Goal: Find specific page/section: Find specific page/section

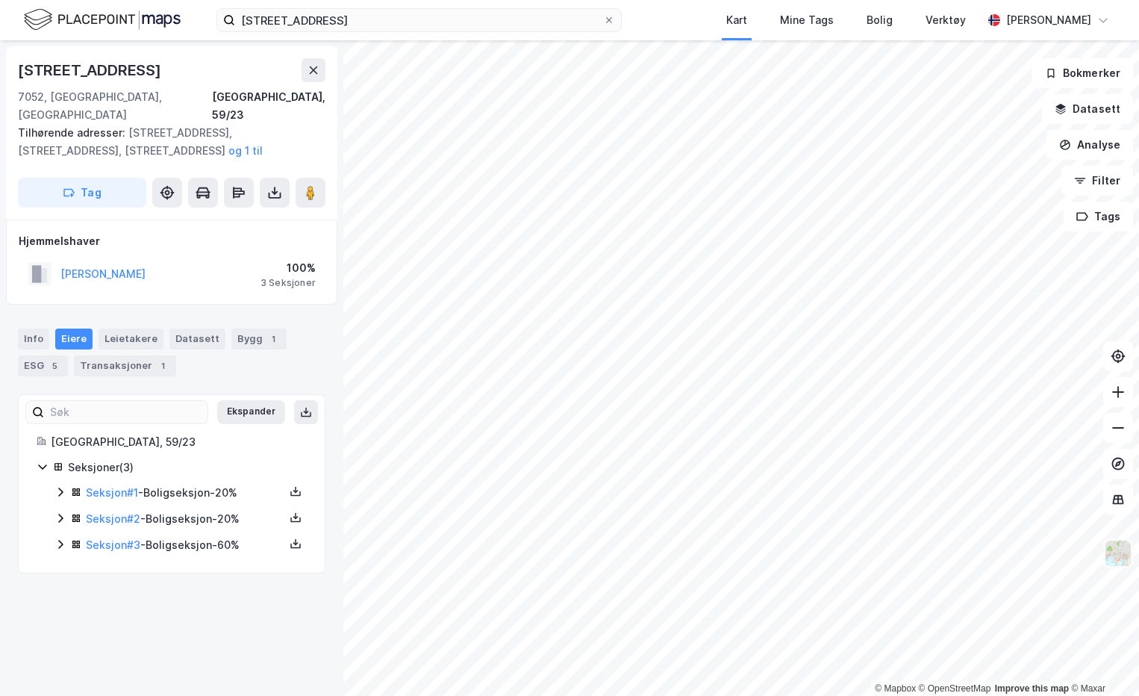
click at [1120, 562] on img at bounding box center [1118, 553] width 28 height 28
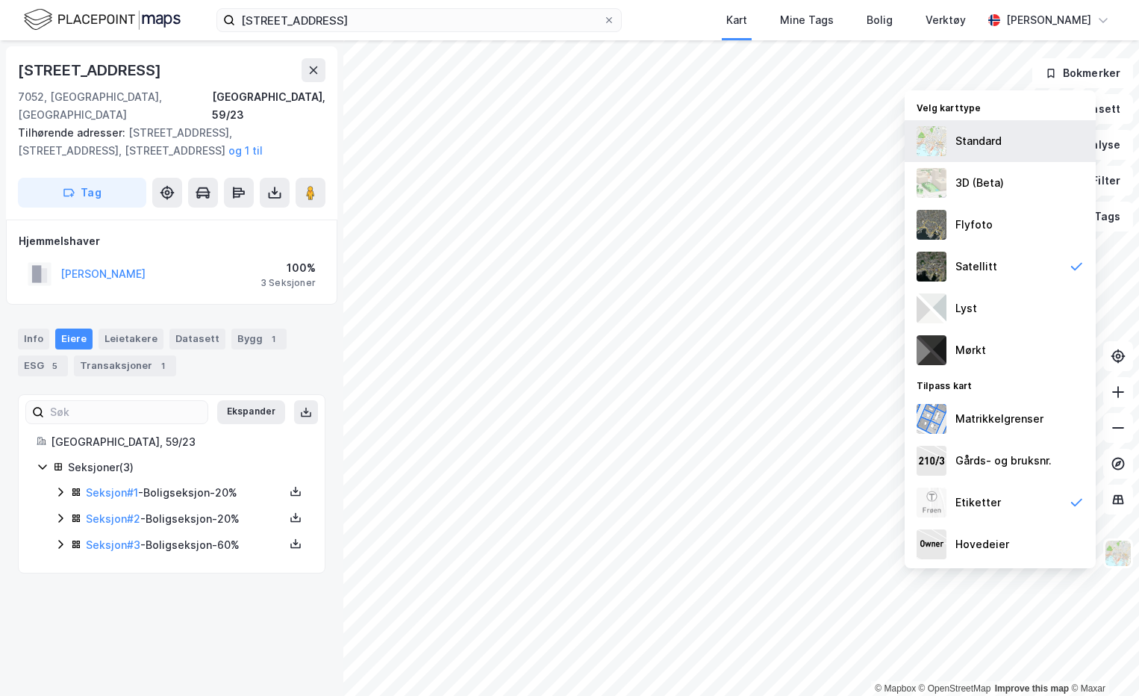
click at [957, 138] on div "Standard" at bounding box center [978, 141] width 46 height 18
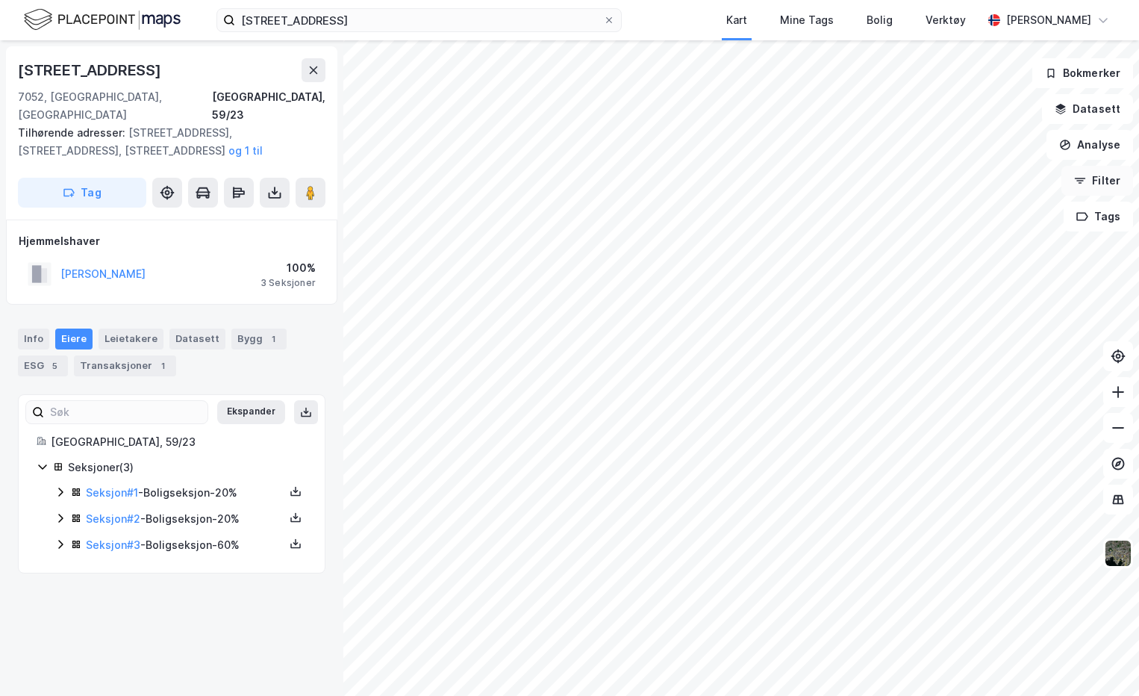
click at [1094, 189] on button "Filter" at bounding box center [1097, 181] width 72 height 30
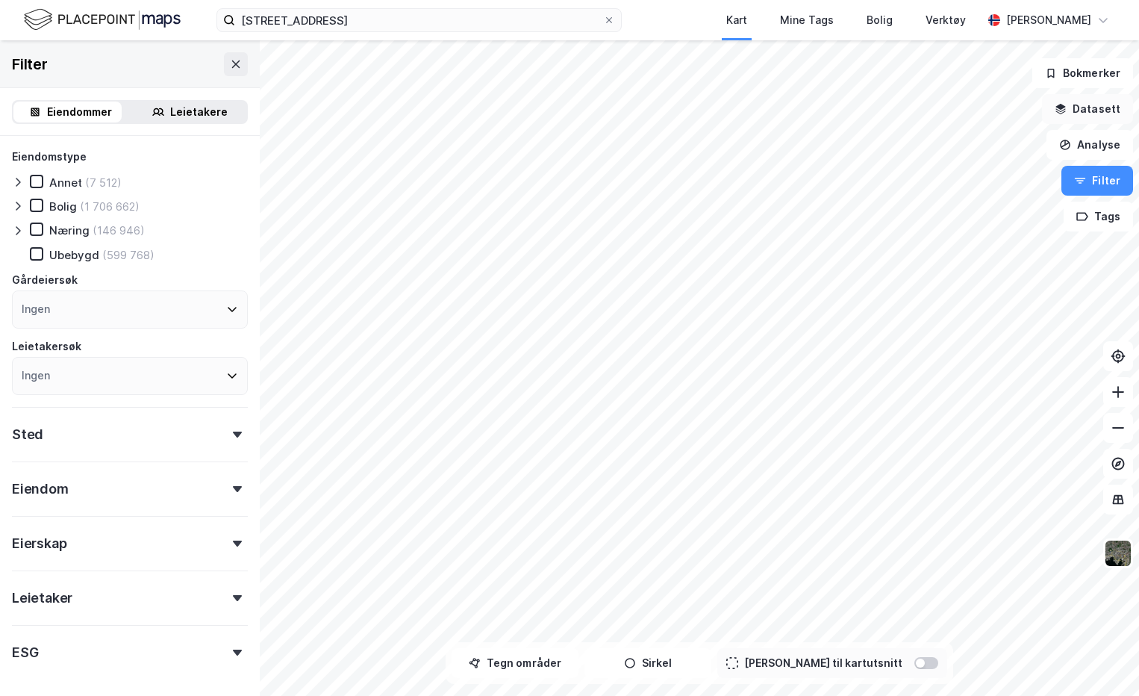
click at [1084, 104] on button "Datasett" at bounding box center [1087, 109] width 91 height 30
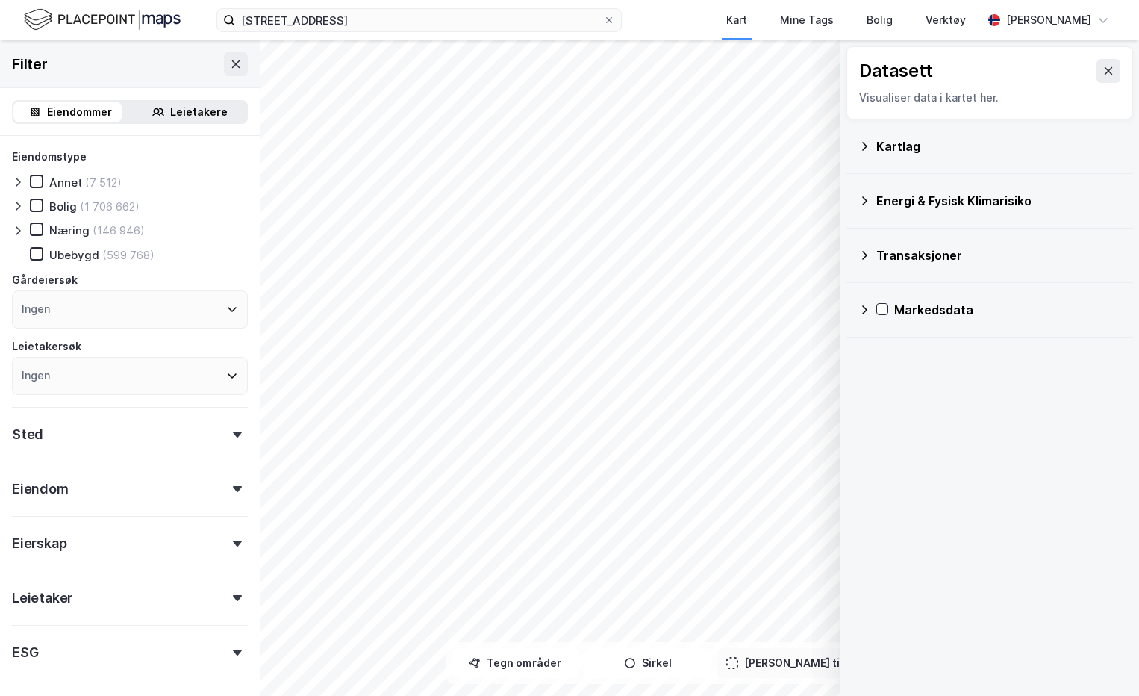
click at [900, 146] on div "Kartlag" at bounding box center [998, 146] width 245 height 18
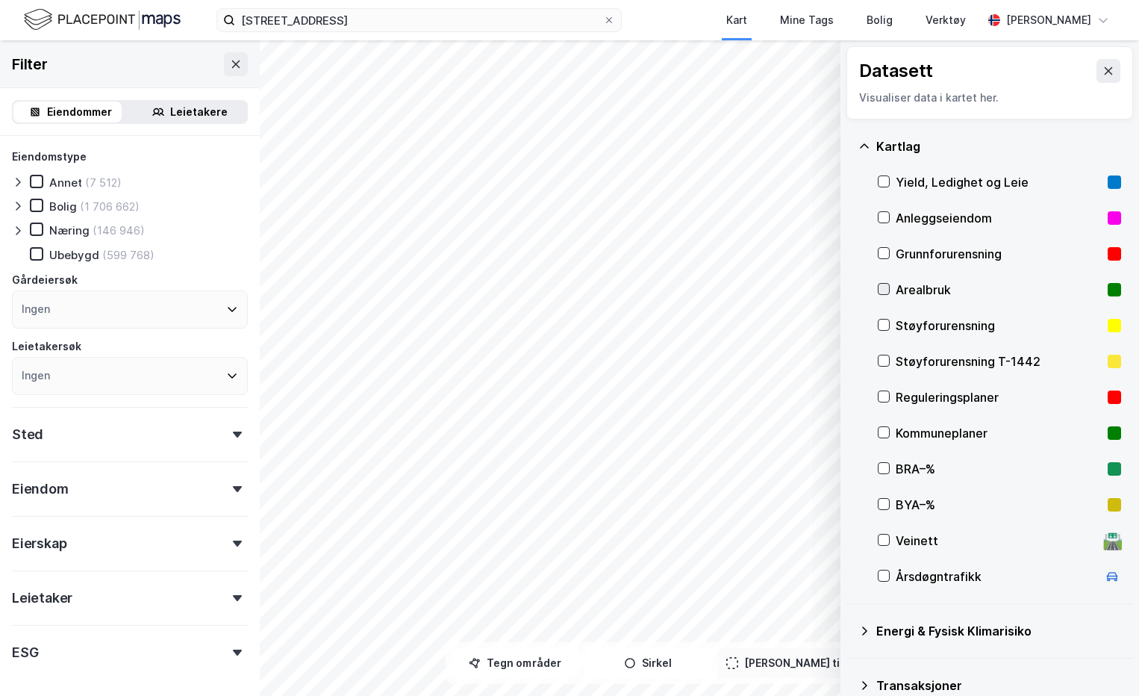
click at [885, 290] on icon at bounding box center [884, 289] width 8 height 5
click at [879, 284] on icon at bounding box center [884, 289] width 10 height 10
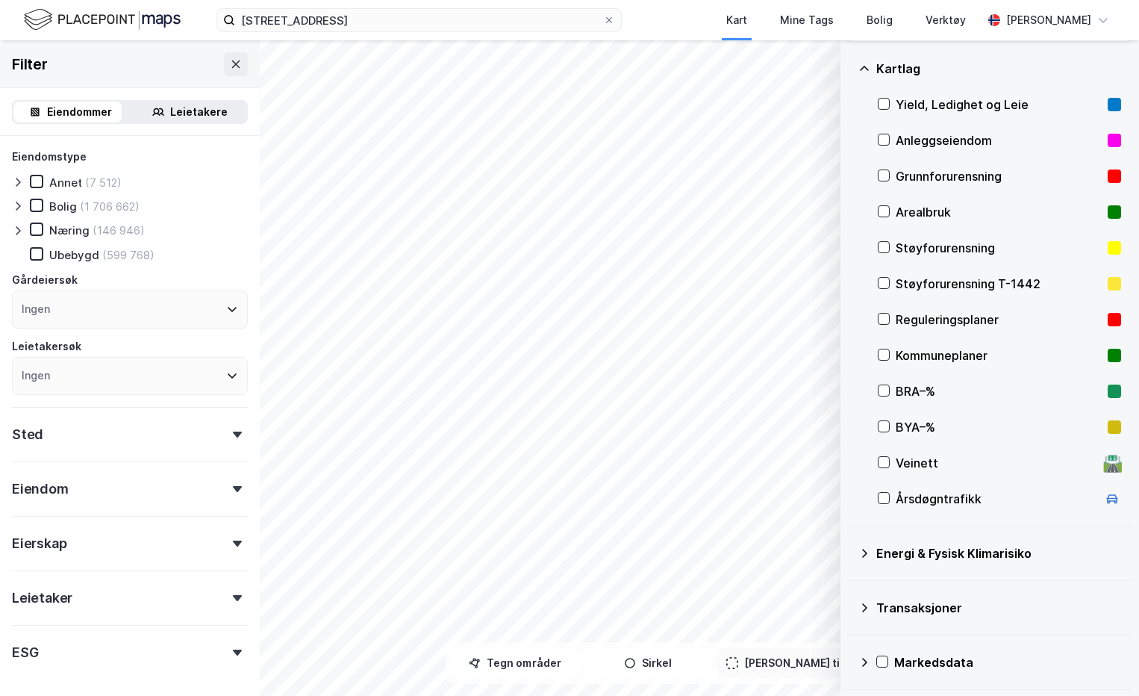
click at [885, 615] on div "Transaksjoner" at bounding box center [998, 608] width 245 height 18
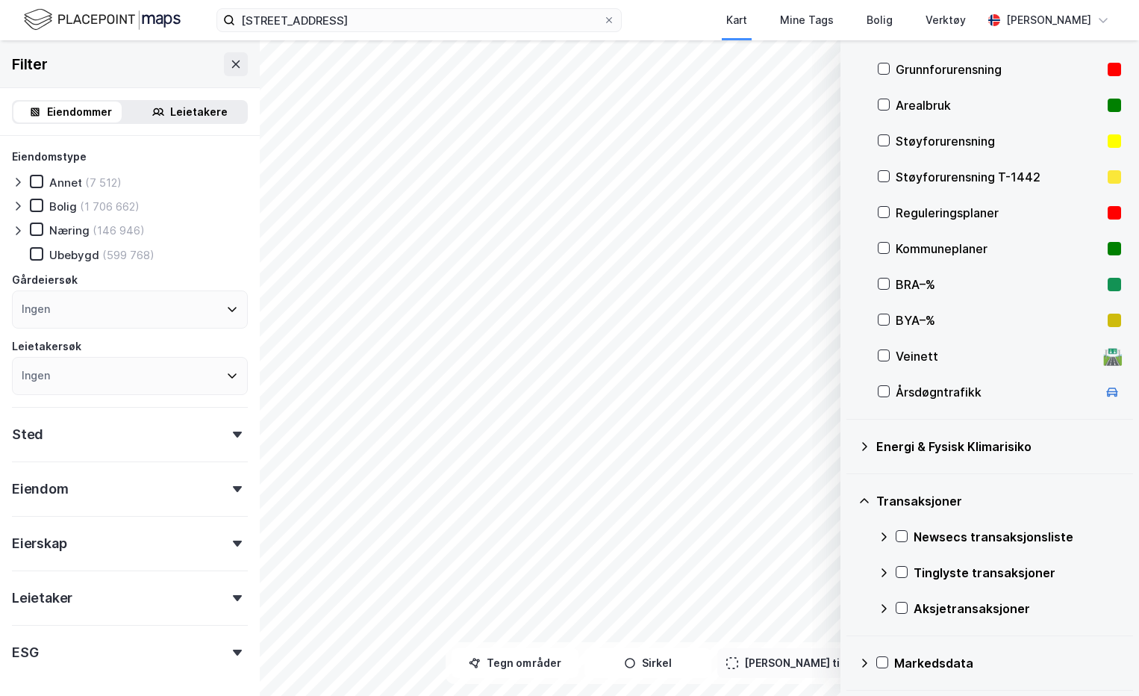
scroll to position [185, 0]
click at [902, 569] on icon at bounding box center [901, 571] width 10 height 10
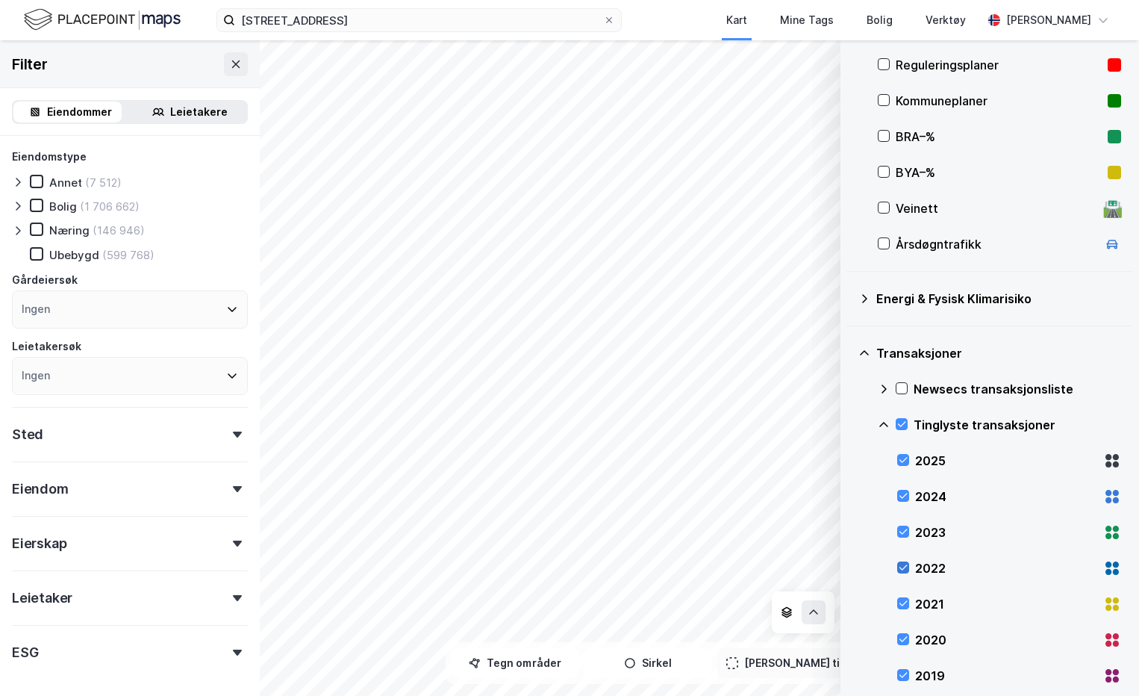
scroll to position [334, 0]
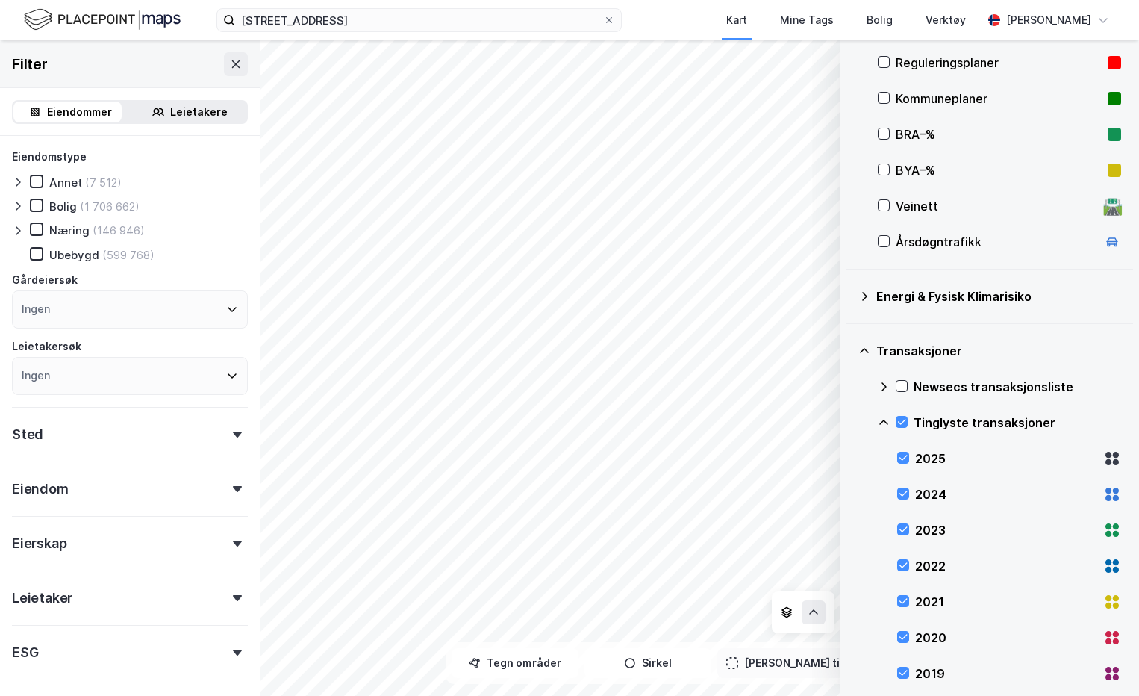
click at [926, 492] on div "2024" at bounding box center [1006, 494] width 182 height 18
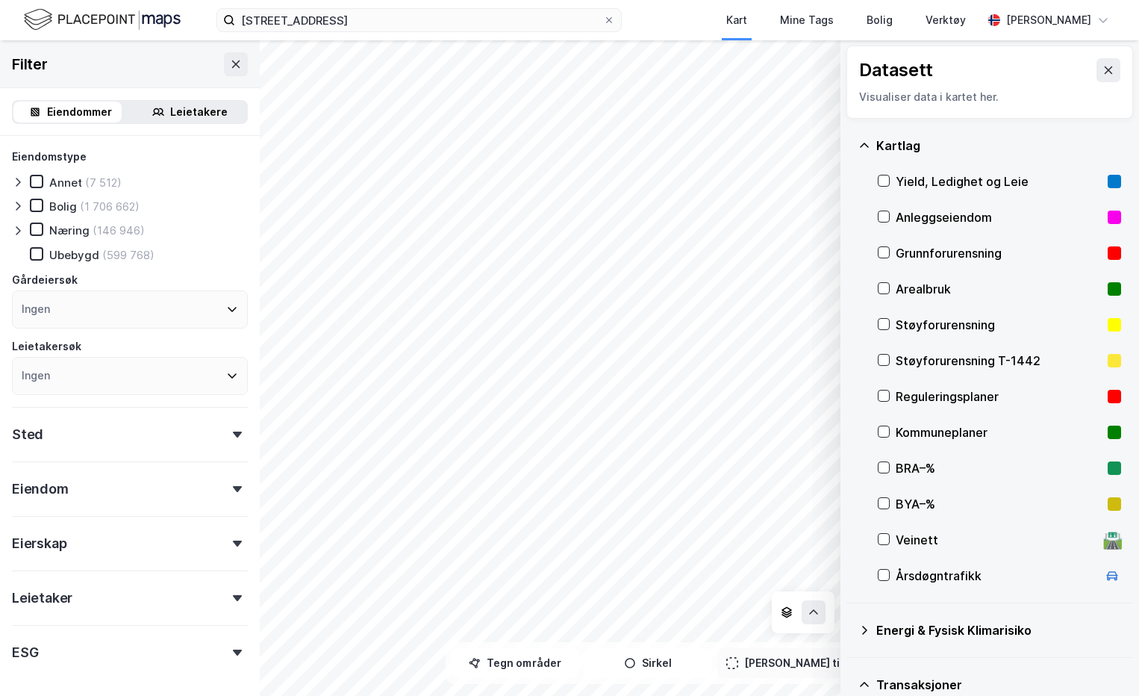
scroll to position [0, 0]
click at [1105, 68] on icon at bounding box center [1109, 70] width 8 height 7
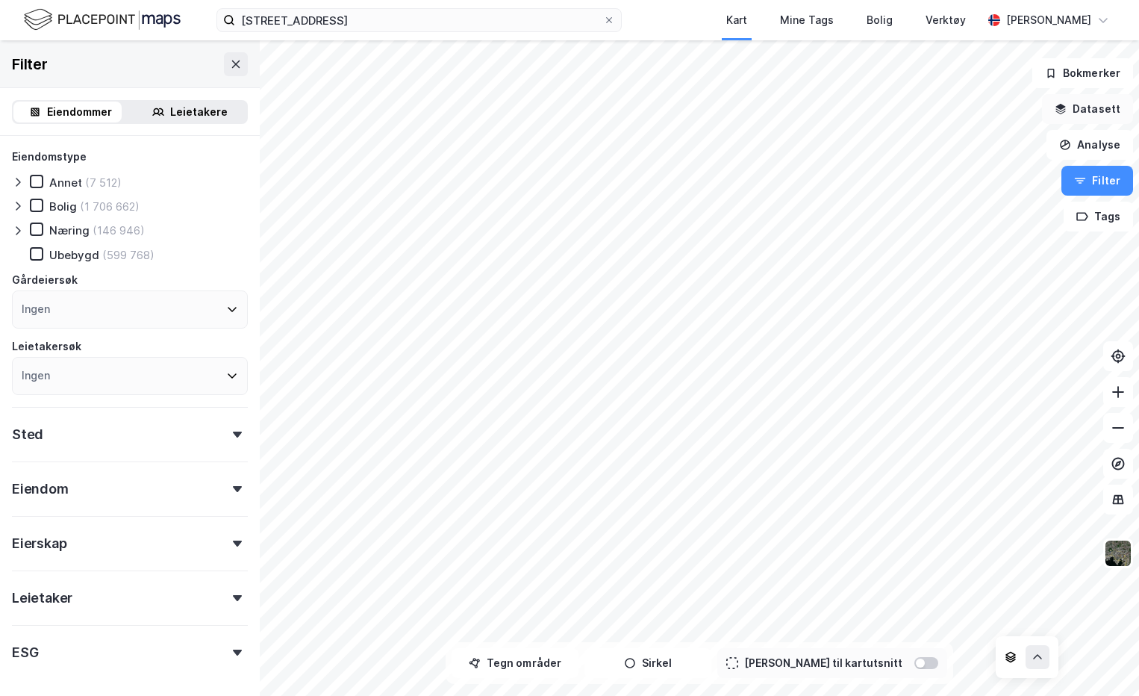
click at [1057, 106] on button "Datasett" at bounding box center [1087, 109] width 91 height 30
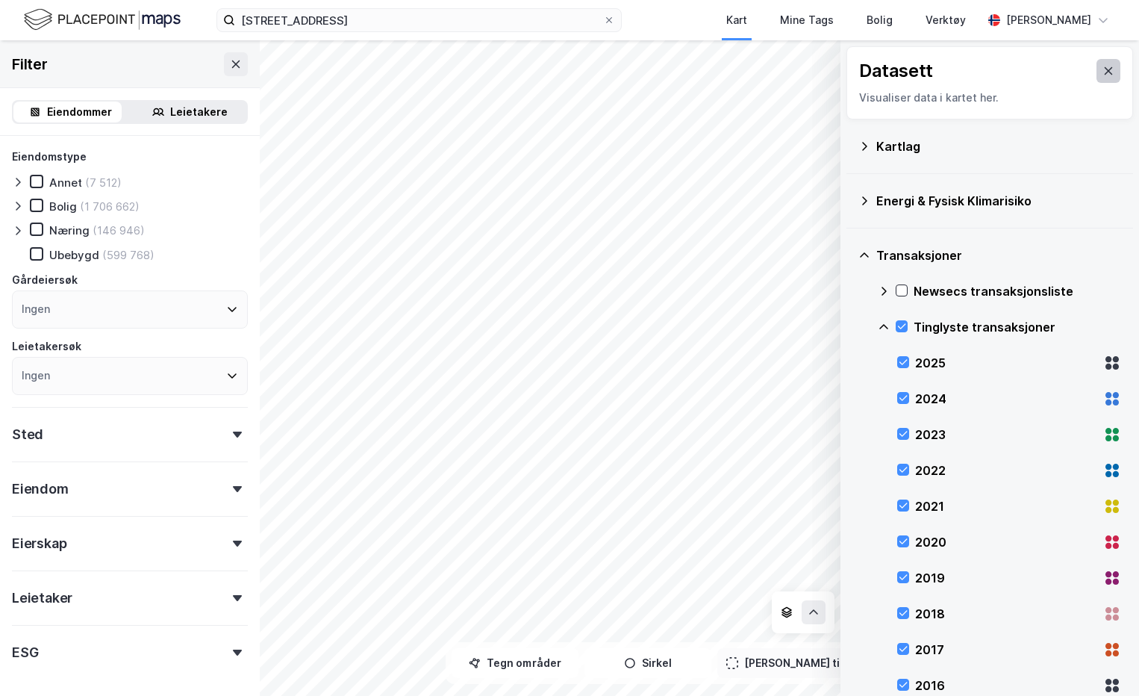
click at [1100, 64] on button at bounding box center [1109, 71] width 24 height 24
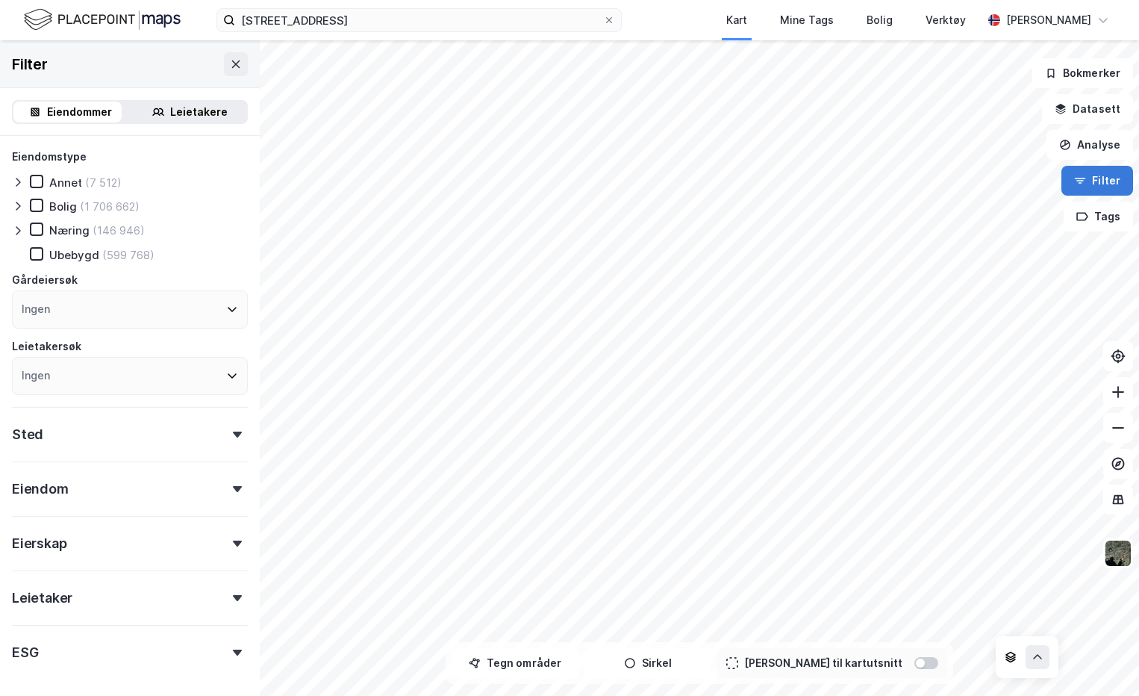
click at [1077, 181] on icon "button" at bounding box center [1080, 181] width 12 height 12
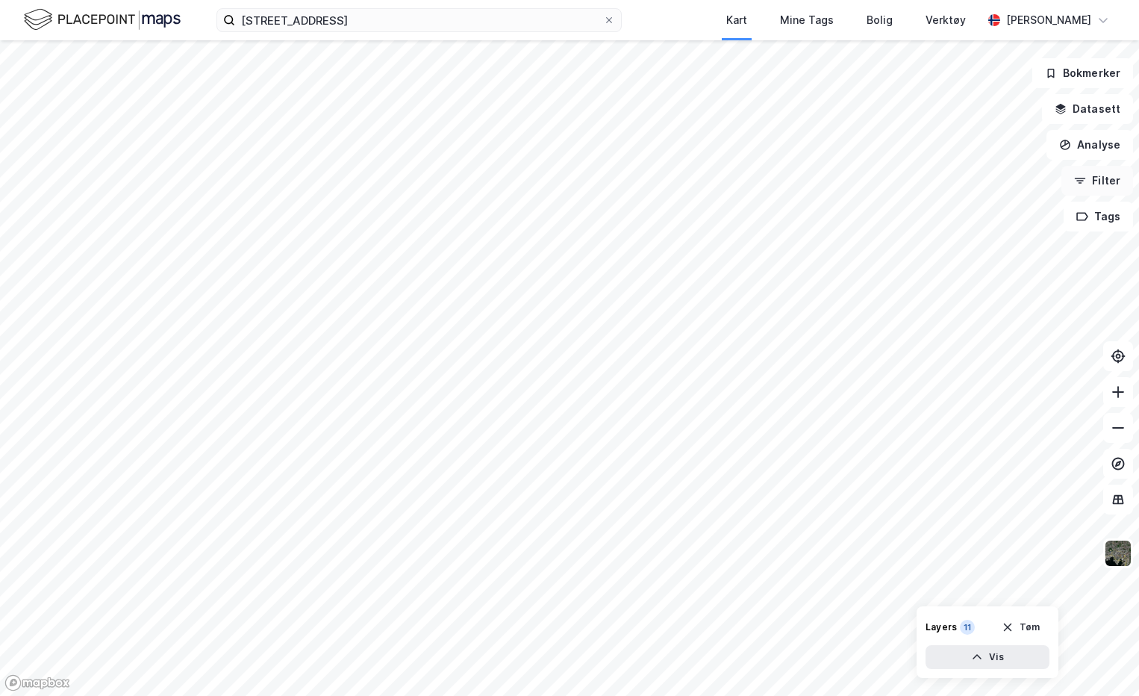
click at [1085, 183] on icon "button" at bounding box center [1080, 181] width 12 height 12
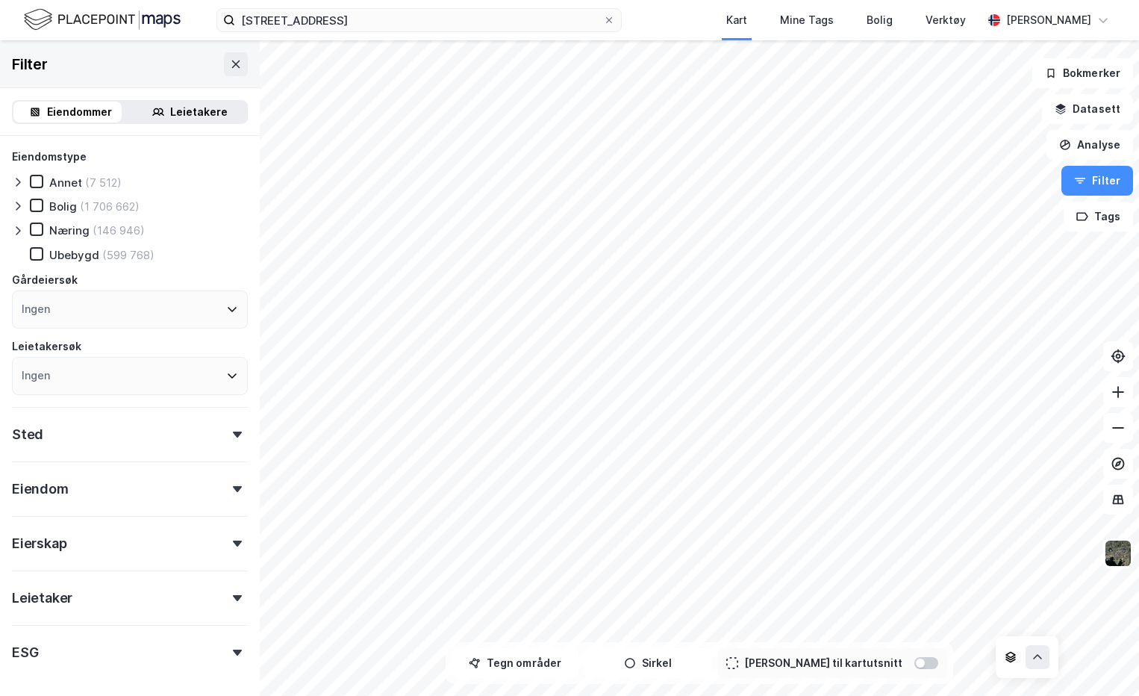
click at [88, 496] on div "Eiendom" at bounding box center [130, 482] width 236 height 43
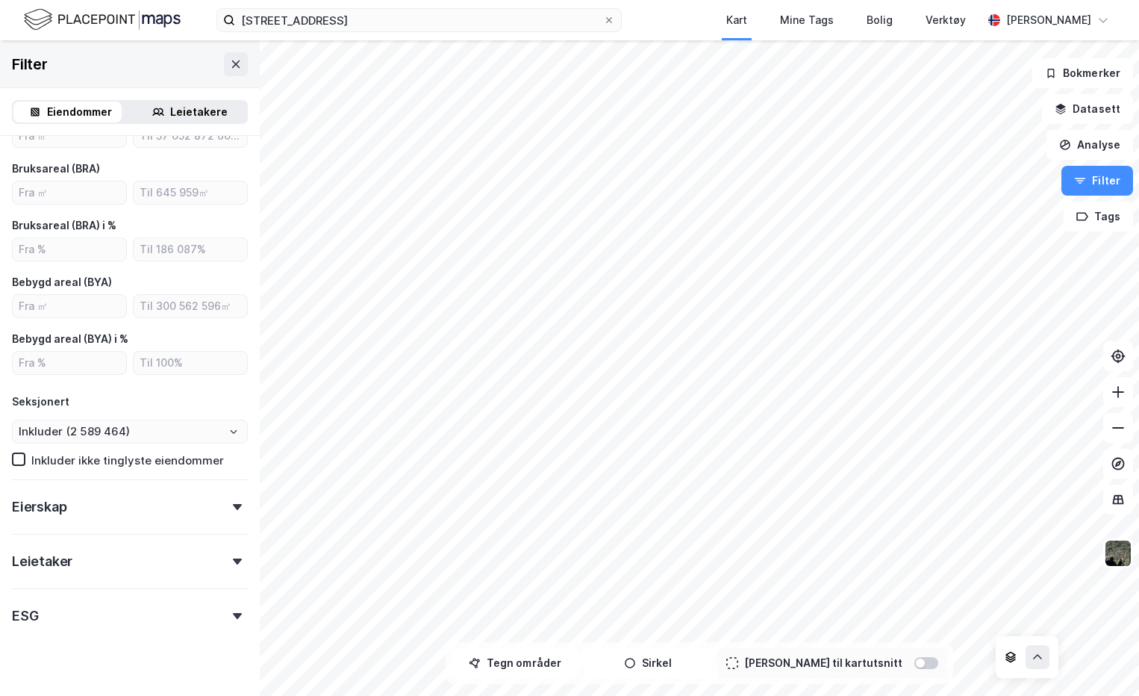
scroll to position [434, 0]
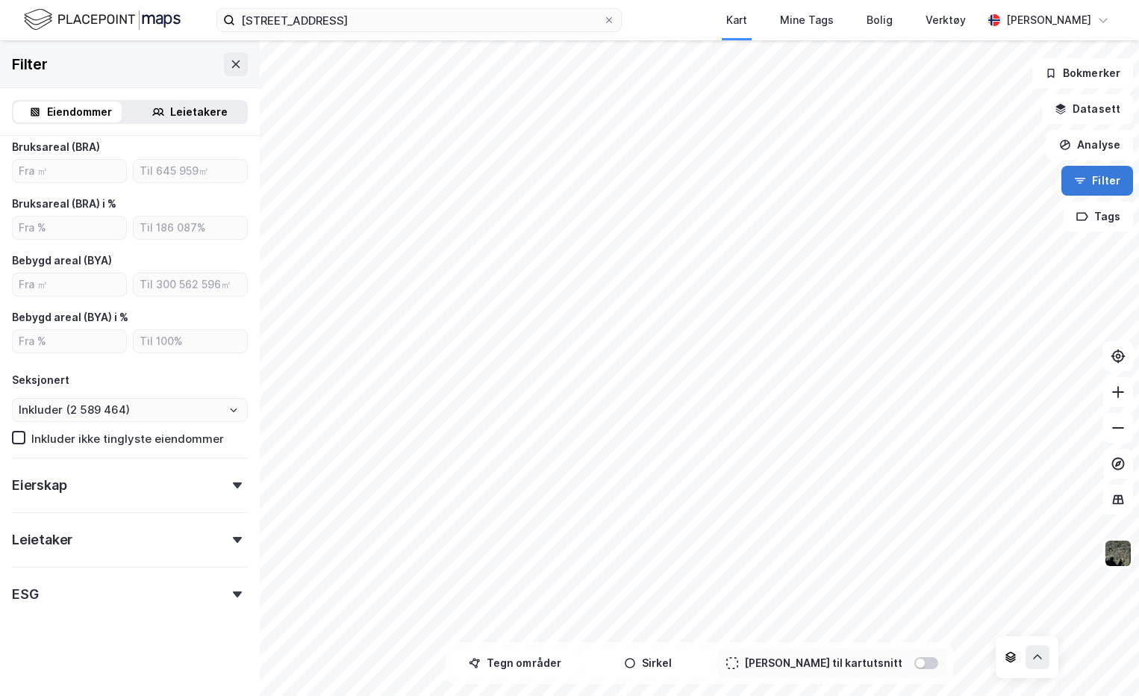
click at [1091, 186] on button "Filter" at bounding box center [1097, 181] width 72 height 30
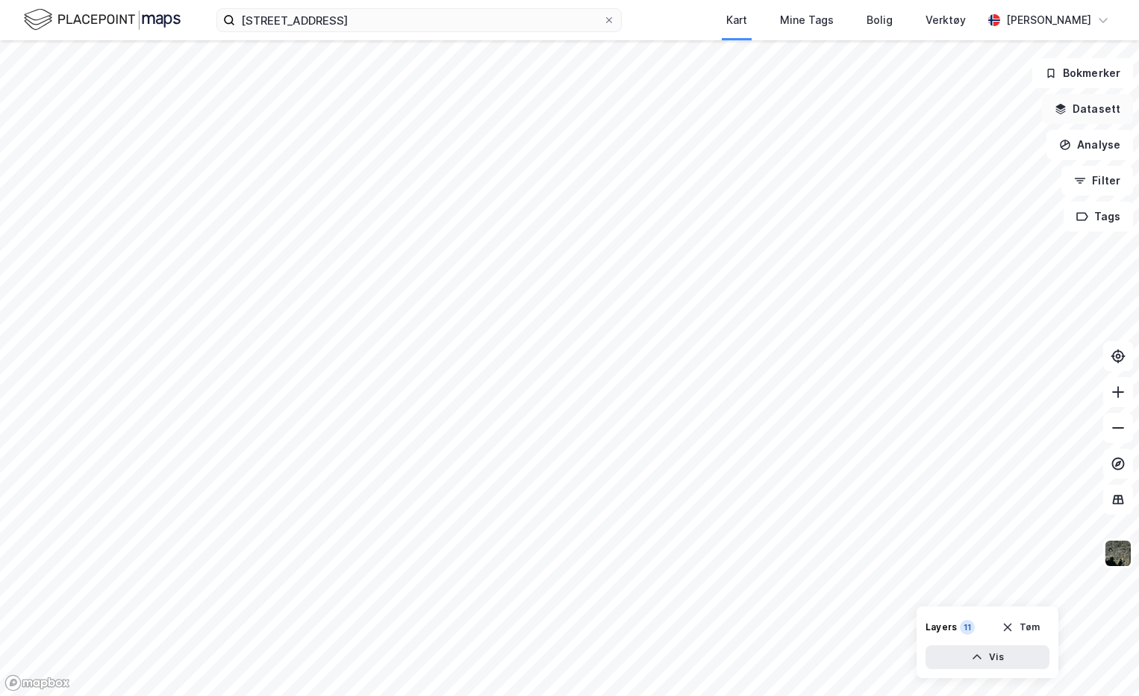
click at [1067, 114] on icon "button" at bounding box center [1061, 109] width 12 height 12
